Goal: Navigation & Orientation: Find specific page/section

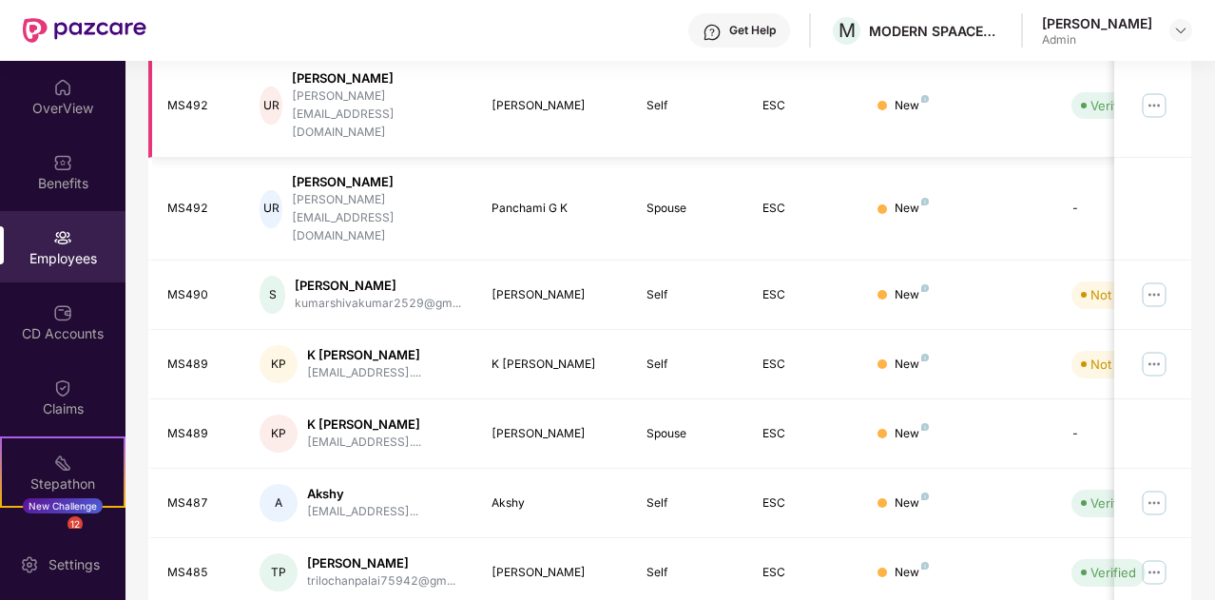
scroll to position [560, 0]
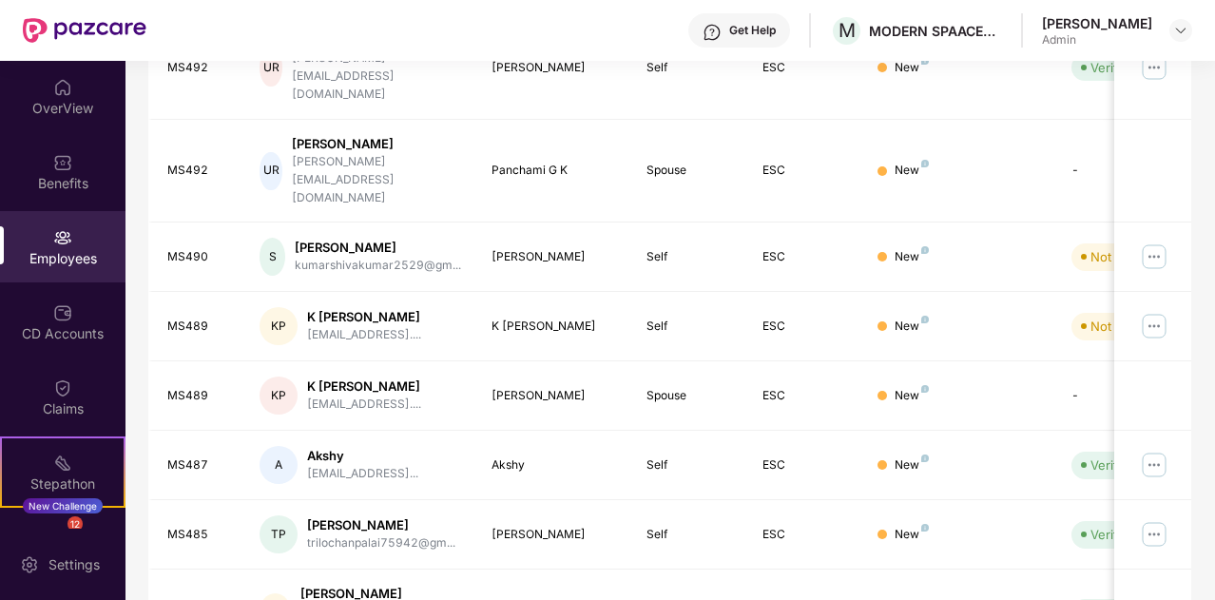
click at [1211, 98] on div "Filters Group Health Insurance Employee Reports 330 Employees 162 Spouse 172 Ch…" at bounding box center [669, 146] width 1088 height 1156
click at [70, 102] on div "OverView" at bounding box center [62, 108] width 125 height 19
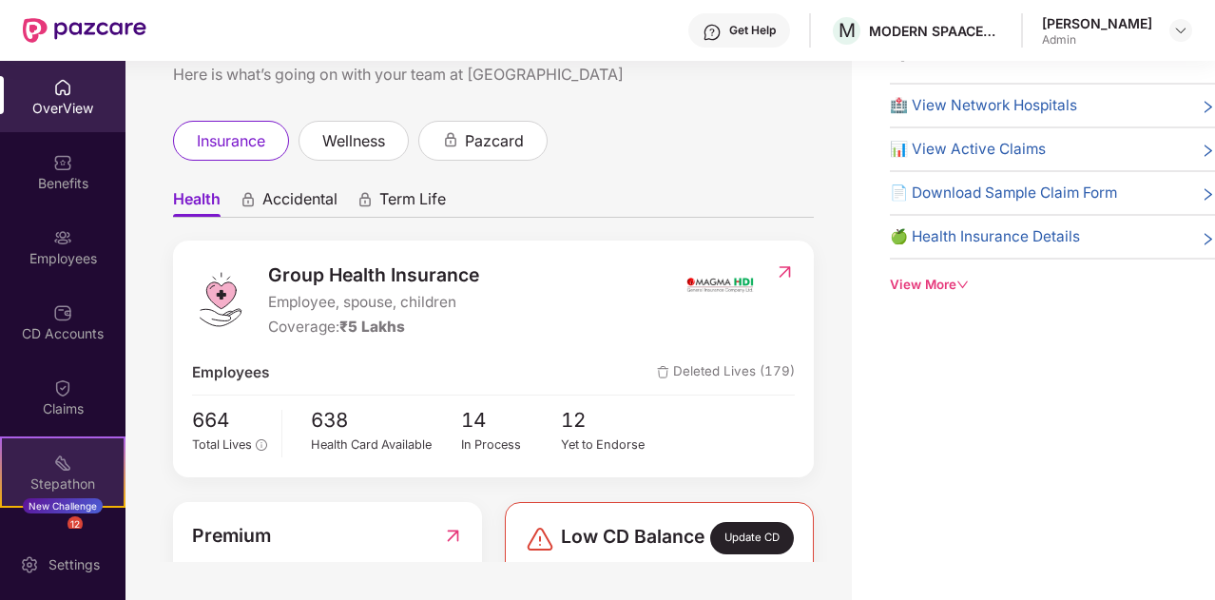
click at [61, 469] on img at bounding box center [62, 462] width 19 height 19
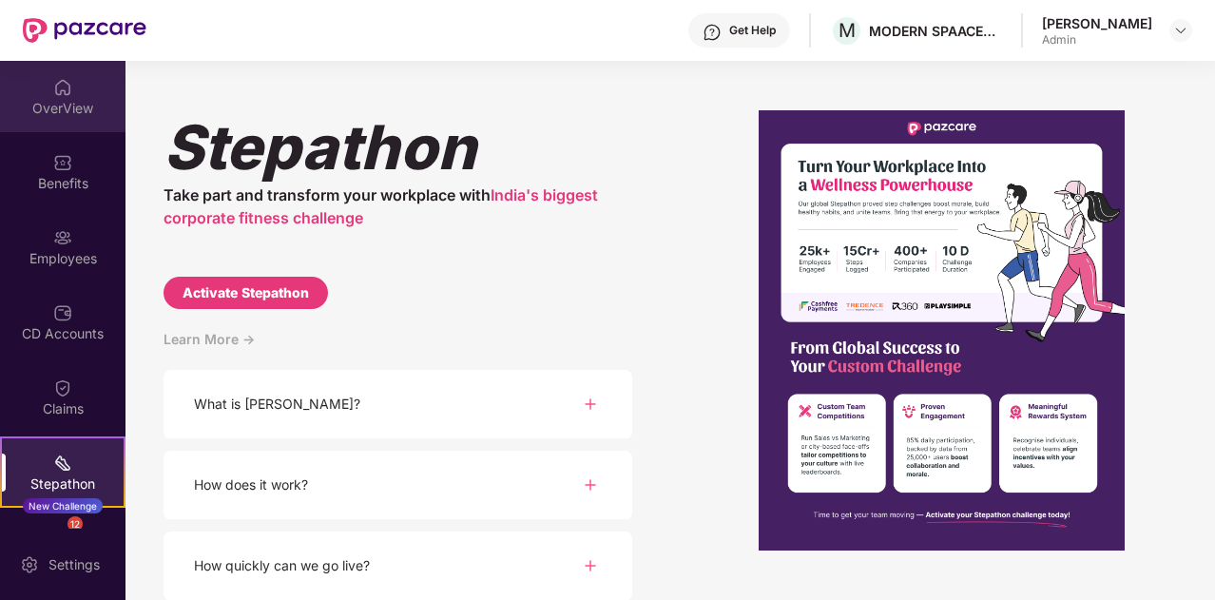
click at [61, 105] on div "OverView" at bounding box center [62, 108] width 125 height 19
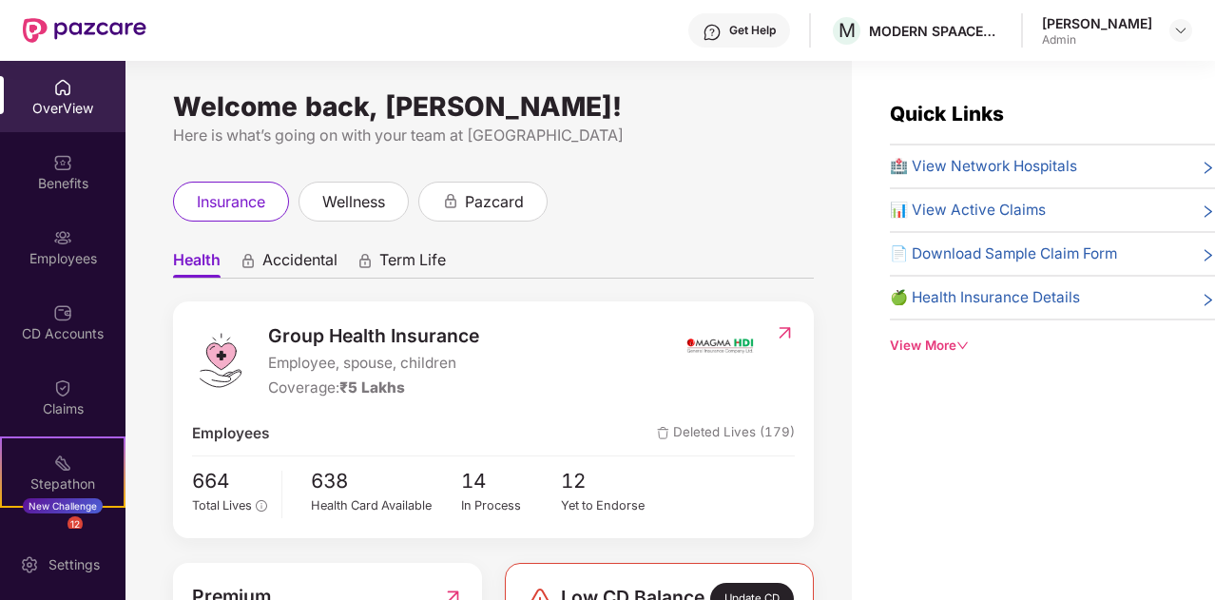
click at [929, 394] on div "Quick Links 🏥 View Network Hospitals 📊 View Active Claims 📄 Download Sample Cla…" at bounding box center [1033, 361] width 363 height 600
click at [925, 573] on div "Quick Links 🏥 View Network Hospitals 📊 View Active Claims 📄 Download Sample Cla…" at bounding box center [1033, 361] width 363 height 600
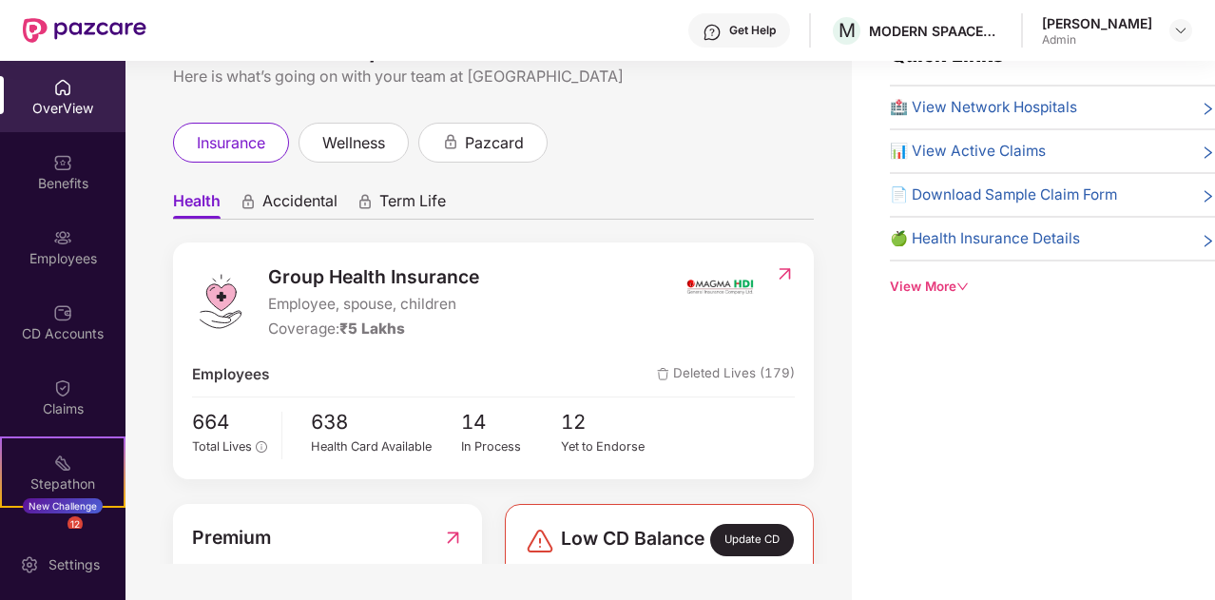
scroll to position [61, 0]
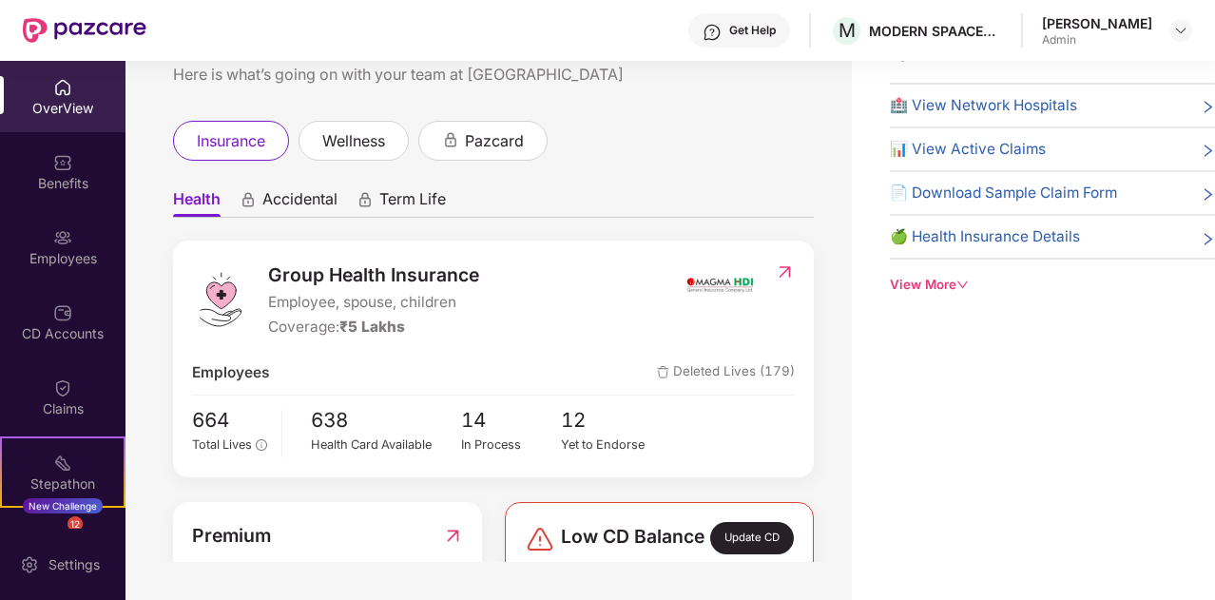
click at [726, 548] on div "Update CD" at bounding box center [752, 538] width 84 height 32
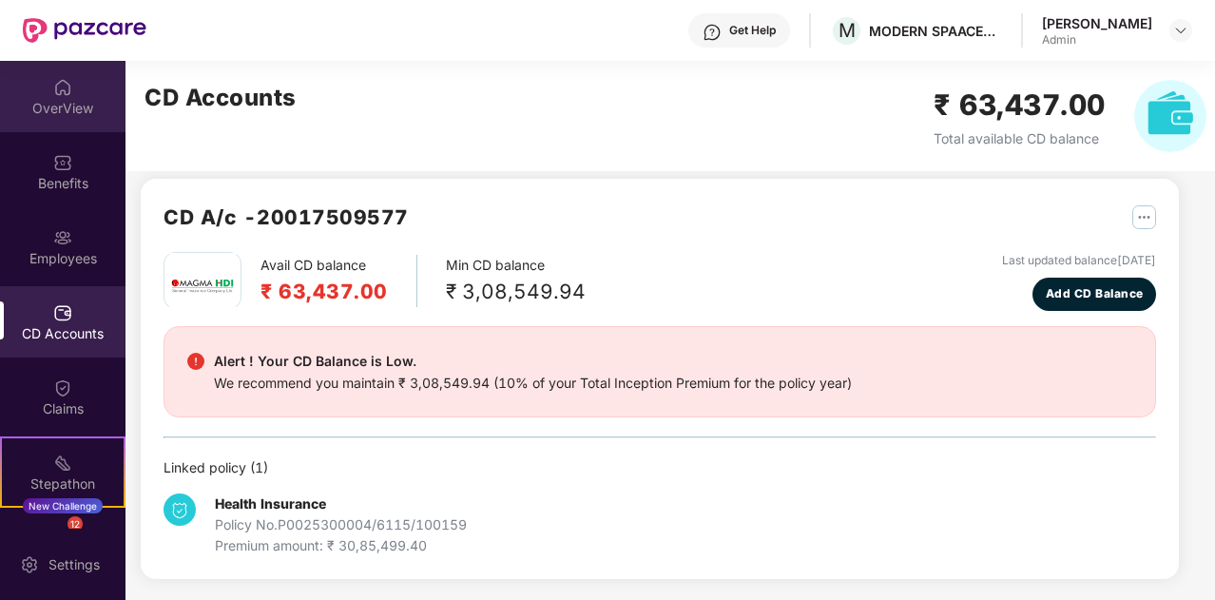
click at [64, 111] on div "OverView" at bounding box center [62, 108] width 125 height 19
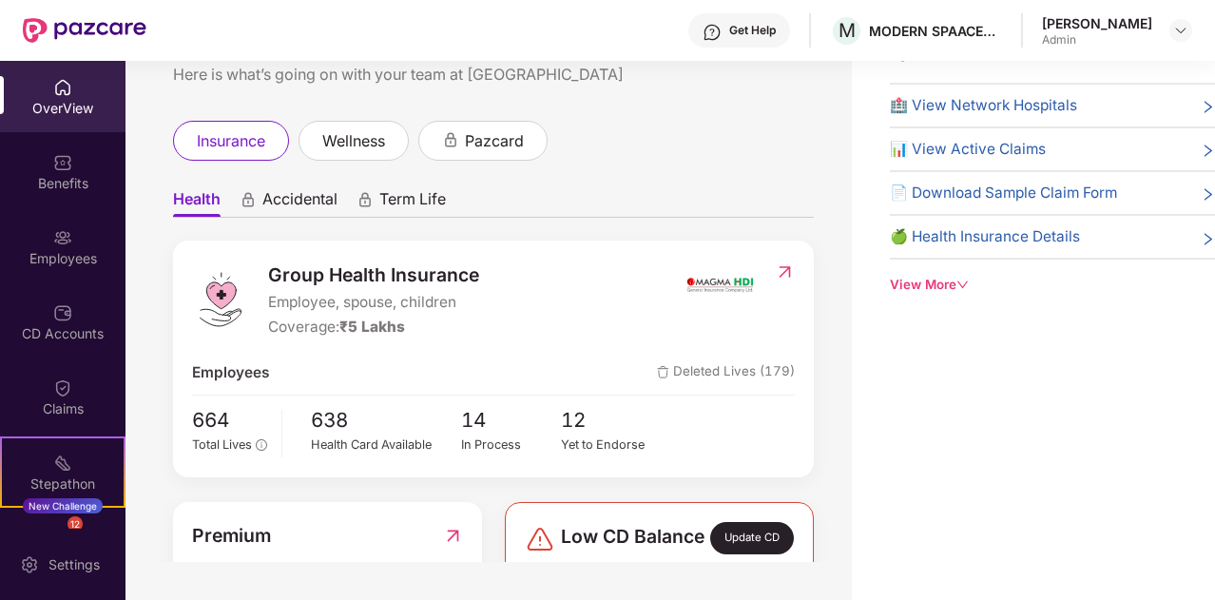
click at [616, 554] on span "Low CD Balance" at bounding box center [633, 538] width 144 height 32
click at [747, 548] on div "Update CD" at bounding box center [752, 538] width 84 height 32
